Goal: Check status: Check status

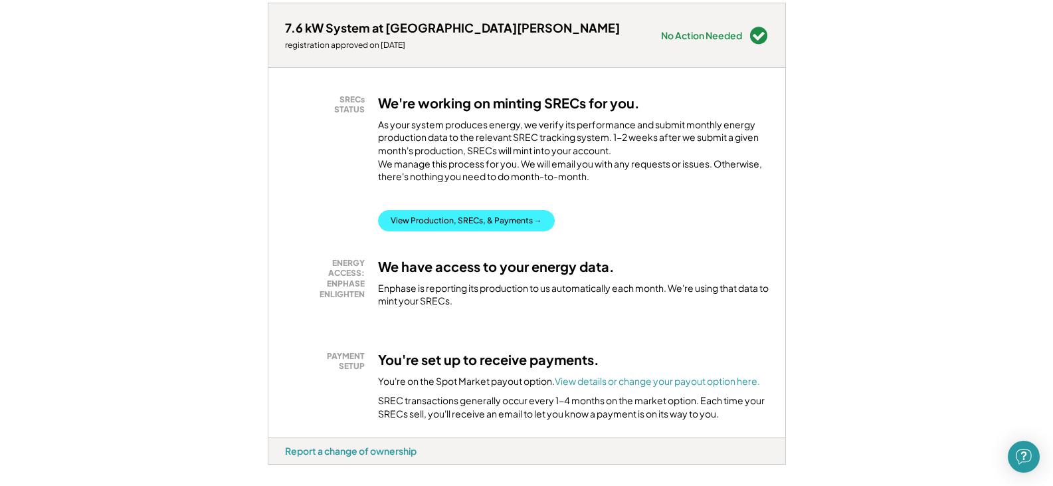
scroll to position [199, 0]
click at [484, 229] on button "View Production, SRECs, & Payments →" at bounding box center [466, 219] width 177 height 21
